Goal: Navigation & Orientation: Understand site structure

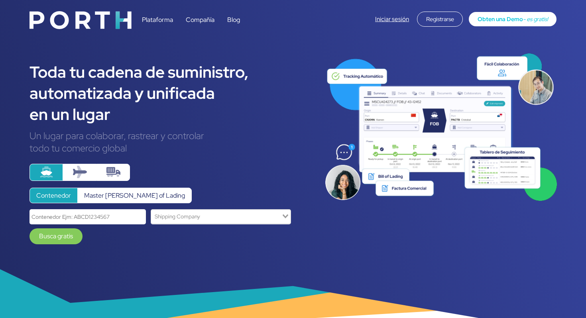
click at [110, 171] on img at bounding box center [113, 172] width 14 height 14
click at [0, 0] on input "radio" at bounding box center [0, 0] width 0 height 0
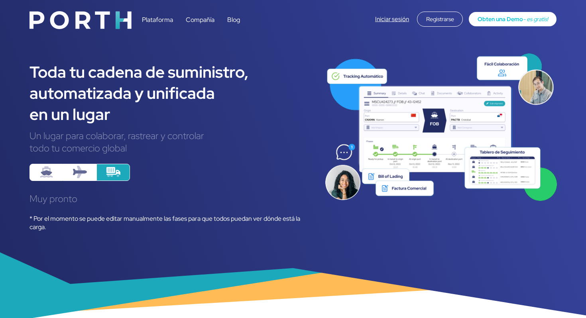
click at [76, 172] on img at bounding box center [80, 172] width 14 height 14
click at [0, 0] on input "radio" at bounding box center [0, 0] width 0 height 0
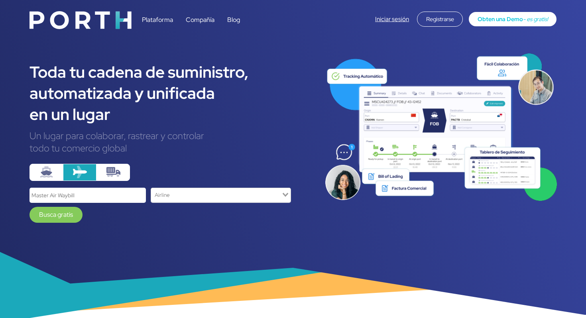
click at [48, 171] on img at bounding box center [46, 172] width 14 height 14
click at [0, 0] on input "radio" at bounding box center [0, 0] width 0 height 0
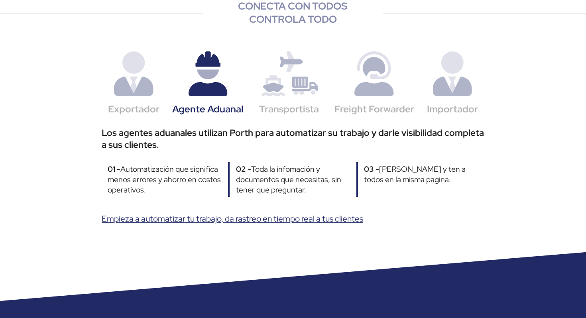
scroll to position [382, 0]
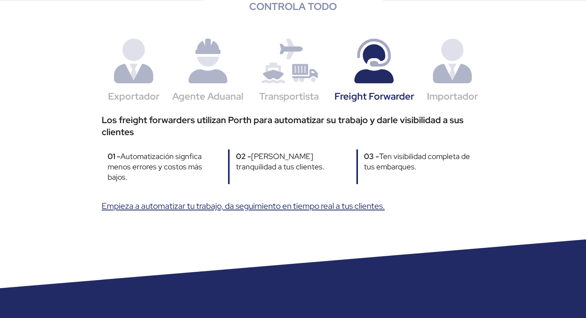
click at [365, 79] on img at bounding box center [373, 61] width 39 height 45
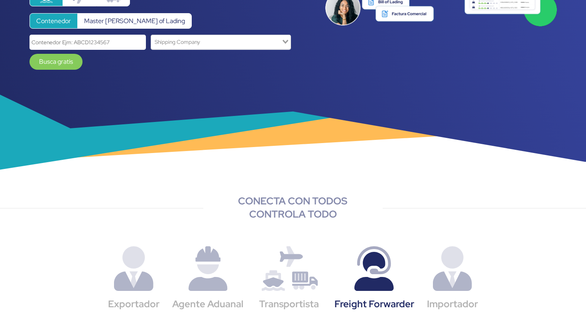
scroll to position [0, 0]
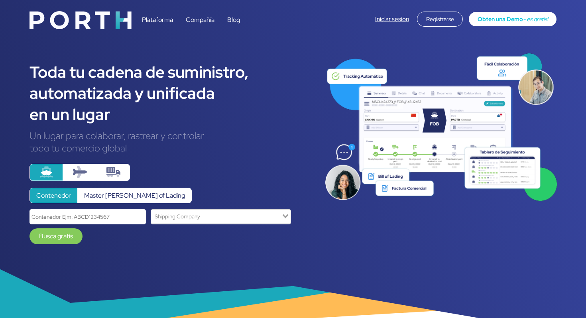
click at [198, 19] on link "Compañía" at bounding box center [200, 20] width 29 height 8
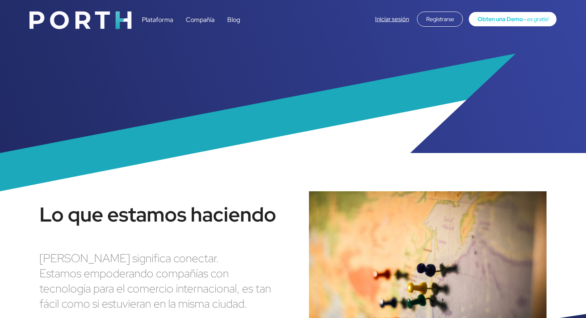
click at [85, 18] on img at bounding box center [80, 20] width 102 height 18
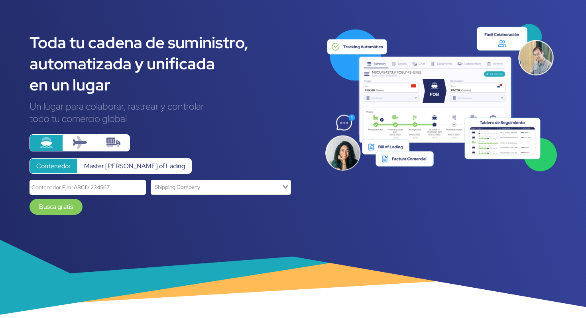
scroll to position [59, 0]
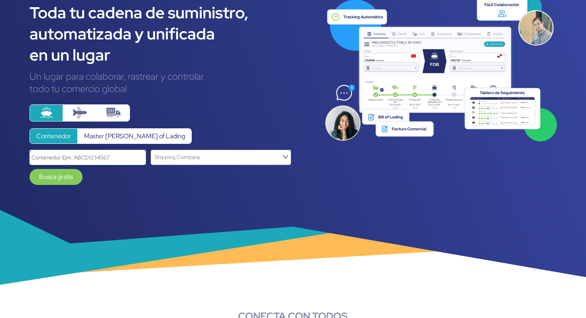
click at [202, 162] on input "Search for option" at bounding box center [216, 157] width 129 height 11
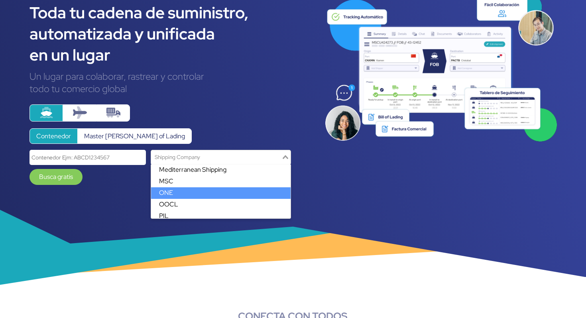
scroll to position [230, 0]
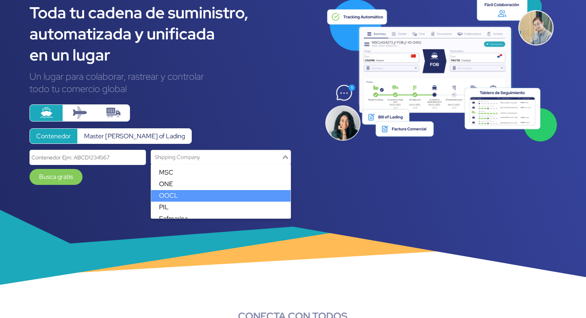
click at [118, 194] on div "Toda tu cadena de suministro, automatizada y unificada en un lugar Un lugar par…" at bounding box center [293, 109] width 586 height 336
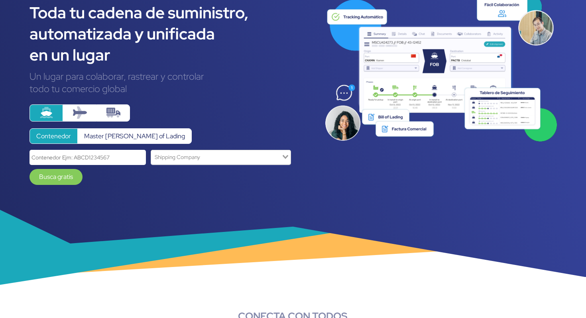
click at [84, 110] on img at bounding box center [80, 113] width 14 height 14
click at [0, 0] on input "radio" at bounding box center [0, 0] width 0 height 0
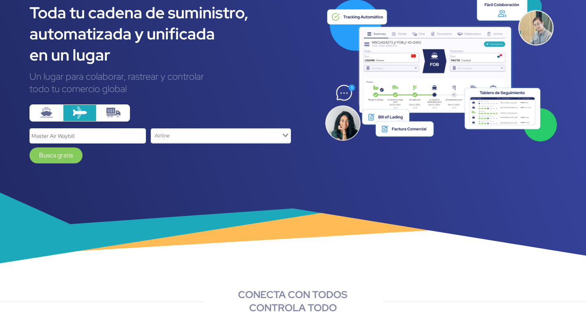
click at [52, 112] on img at bounding box center [46, 113] width 14 height 14
click at [0, 0] on input "radio" at bounding box center [0, 0] width 0 height 0
